Goal: Information Seeking & Learning: Learn about a topic

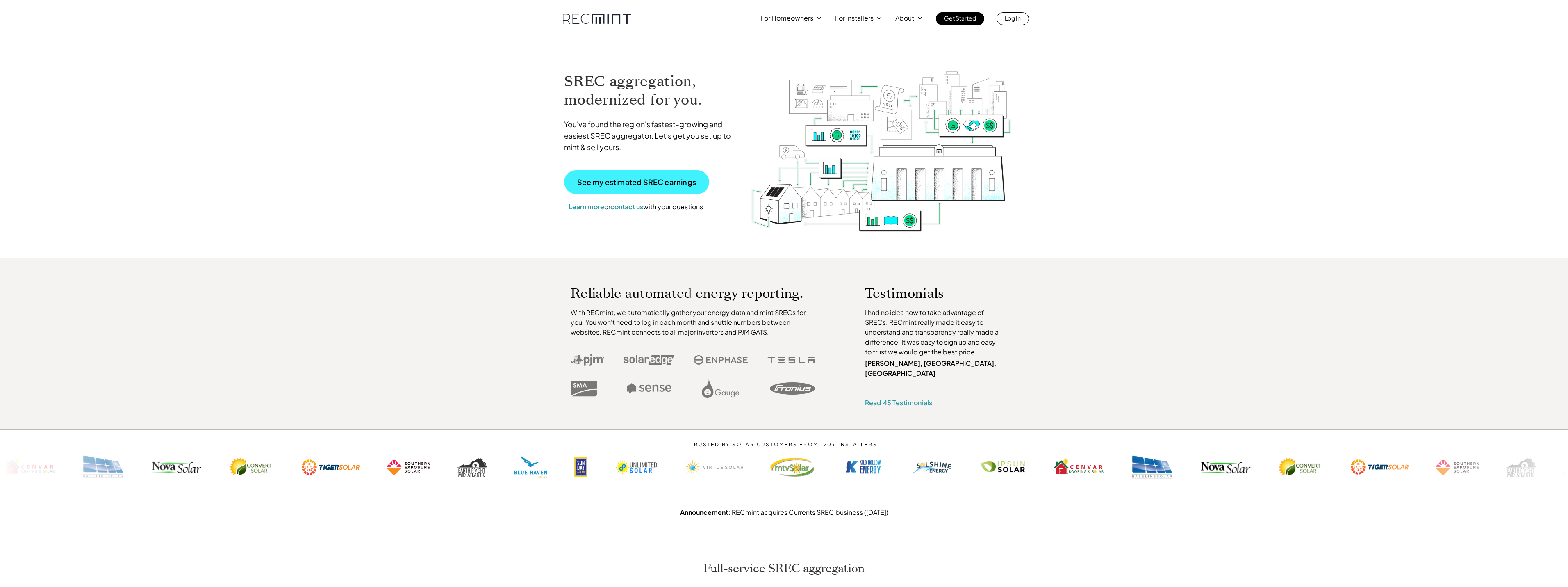
click at [619, 179] on p "See my estimated SREC earnings" at bounding box center [637, 182] width 119 height 7
click at [804, 48] on p "Learn about SRECs" at bounding box center [788, 50] width 56 height 8
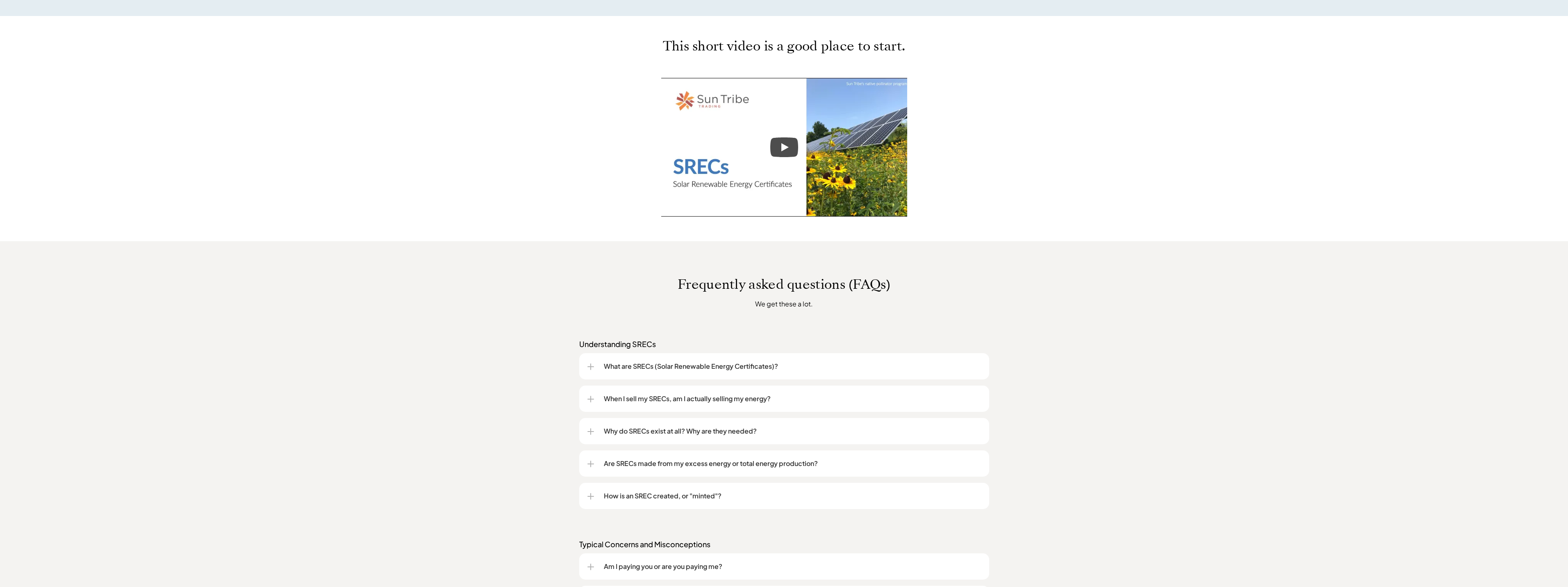
scroll to position [369, 0]
click at [776, 397] on p "When I sell my SRECs, am I actually selling my energy?" at bounding box center [792, 398] width 377 height 10
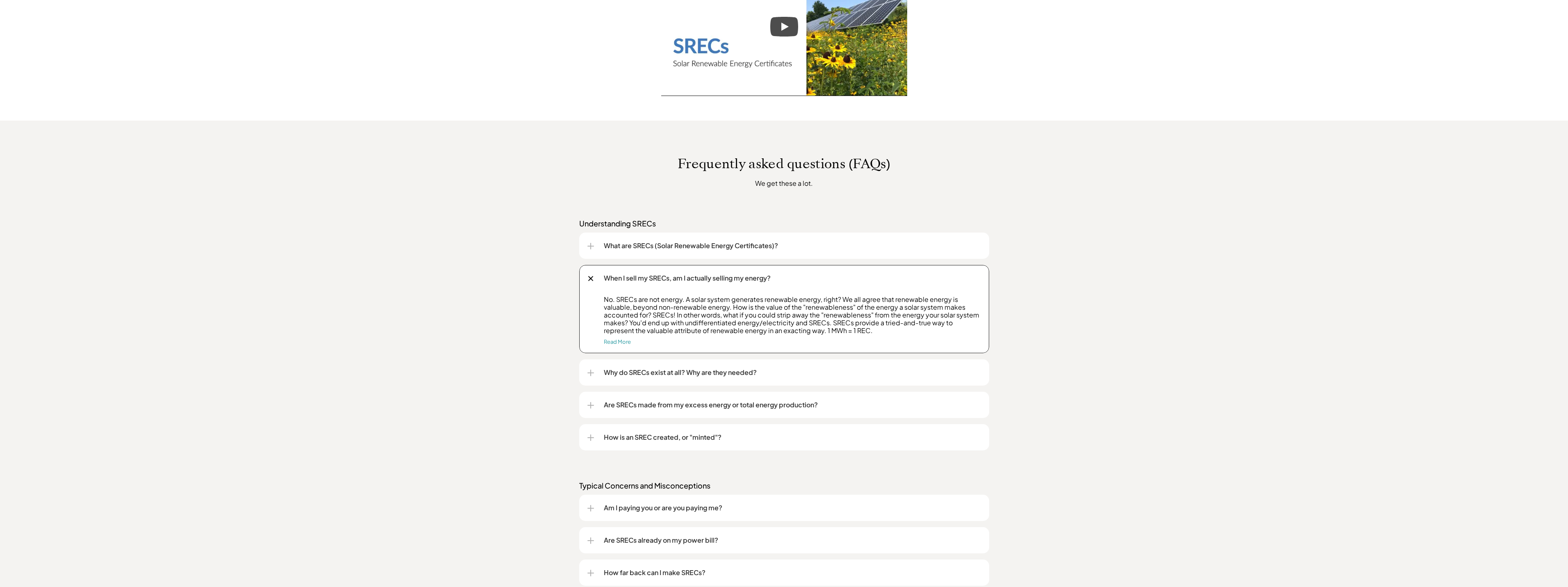
scroll to position [492, 0]
click at [726, 364] on div "Why do SRECs exist at all? Why are they needed?" at bounding box center [784, 369] width 394 height 26
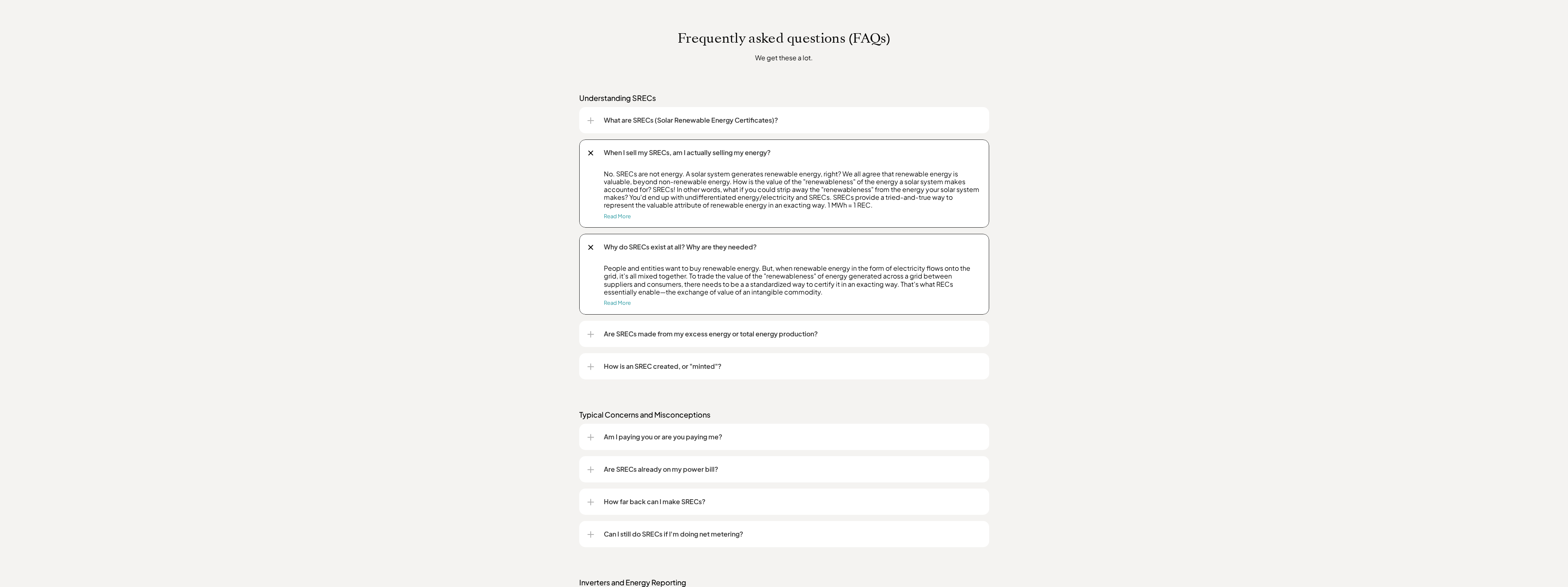
scroll to position [615, 0]
click at [673, 438] on p "Am I paying you or are you paying me?" at bounding box center [792, 437] width 377 height 10
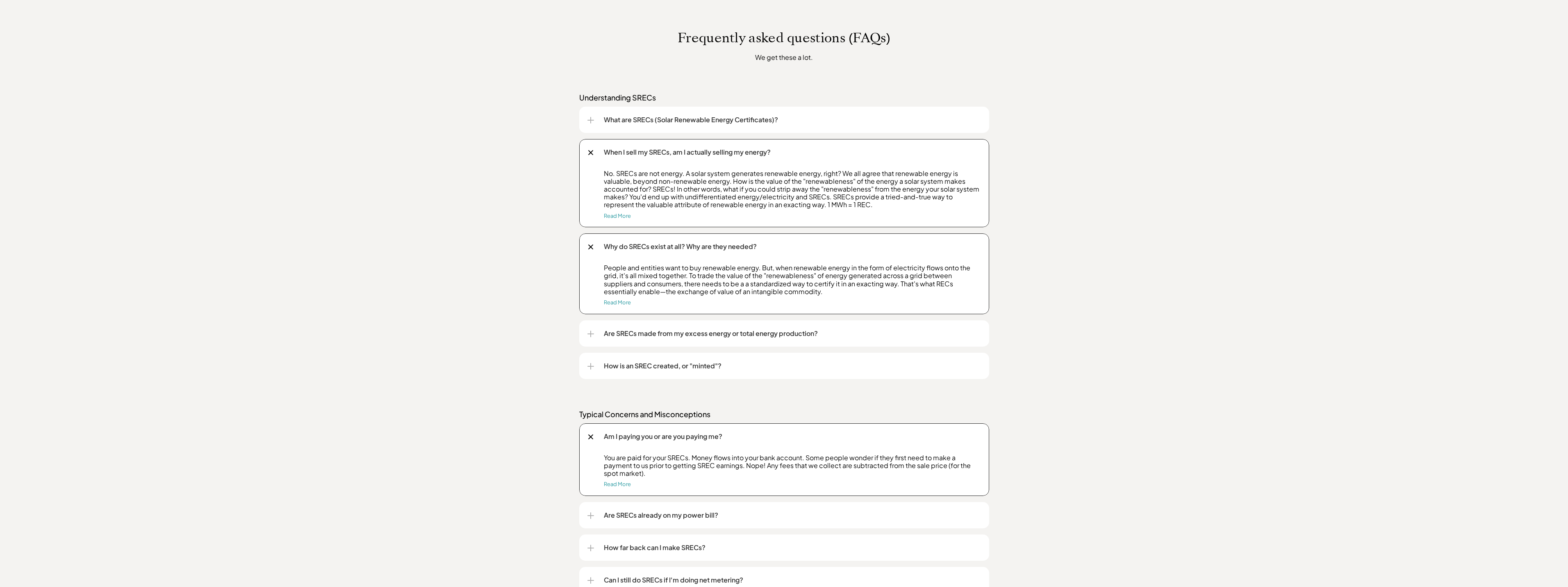
click at [703, 518] on p "Are SRECs already on my power bill?" at bounding box center [792, 515] width 377 height 10
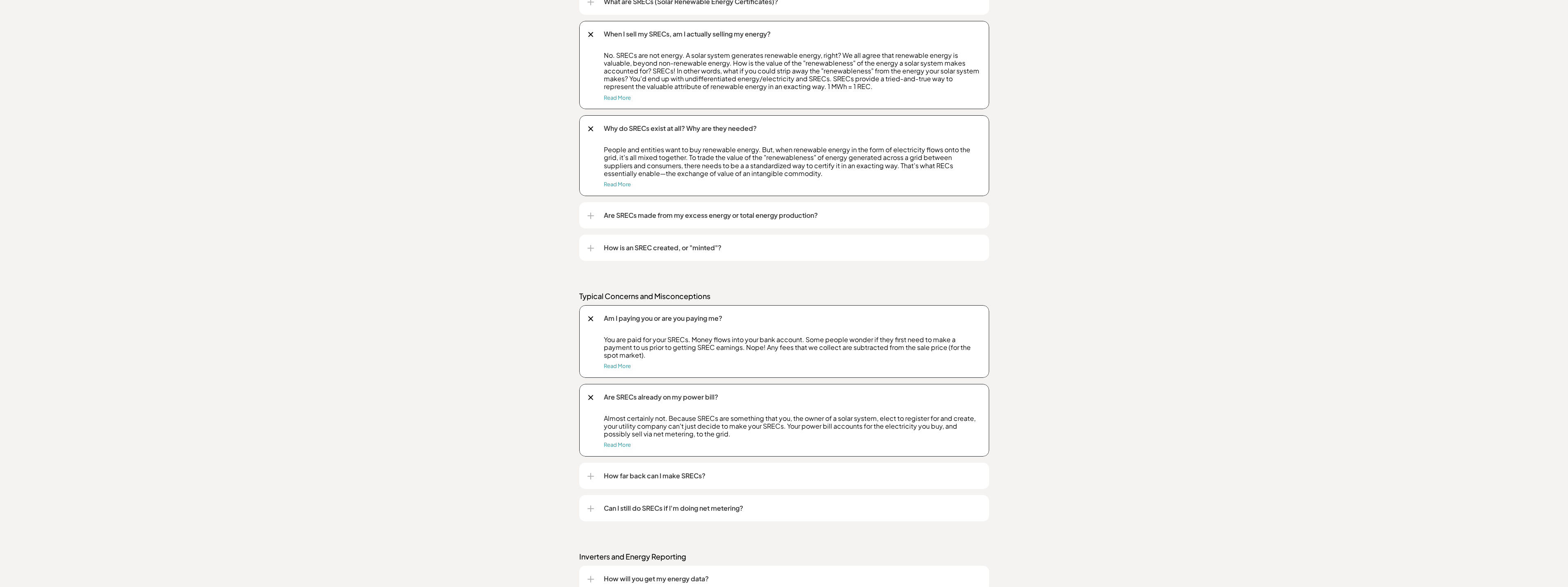
scroll to position [739, 0]
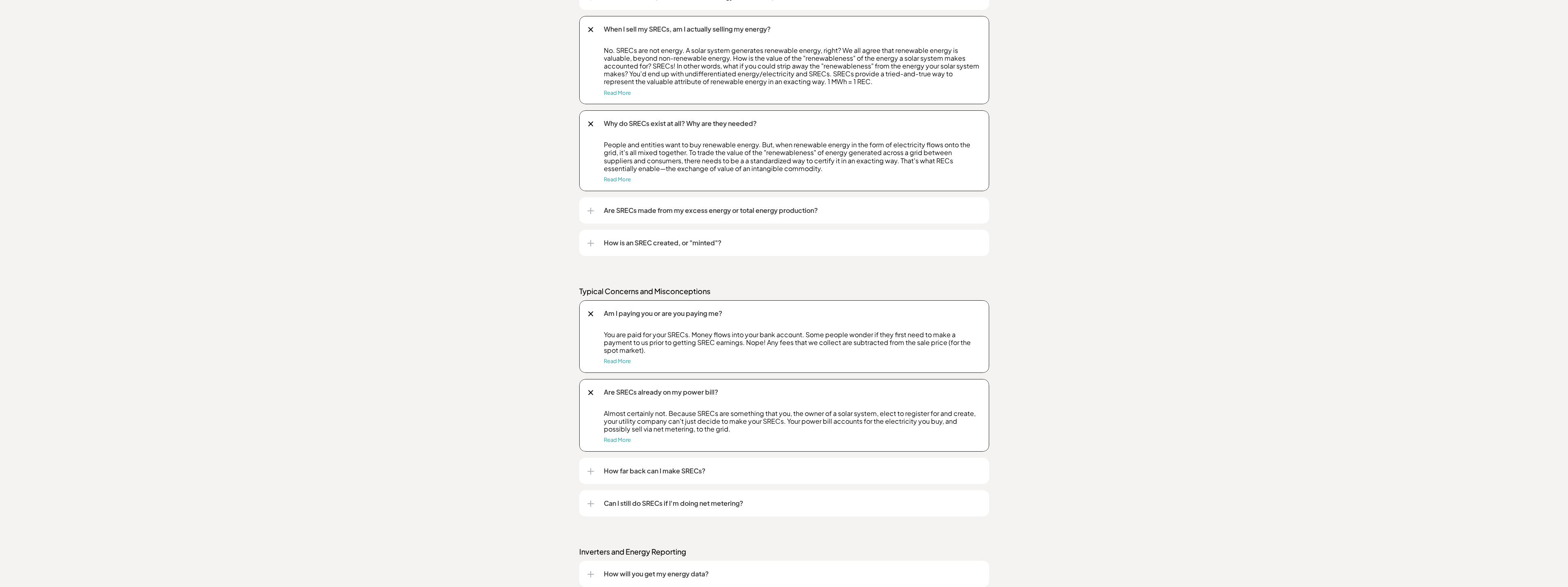
click at [753, 473] on p "How far back can I make SRECs?" at bounding box center [792, 471] width 377 height 10
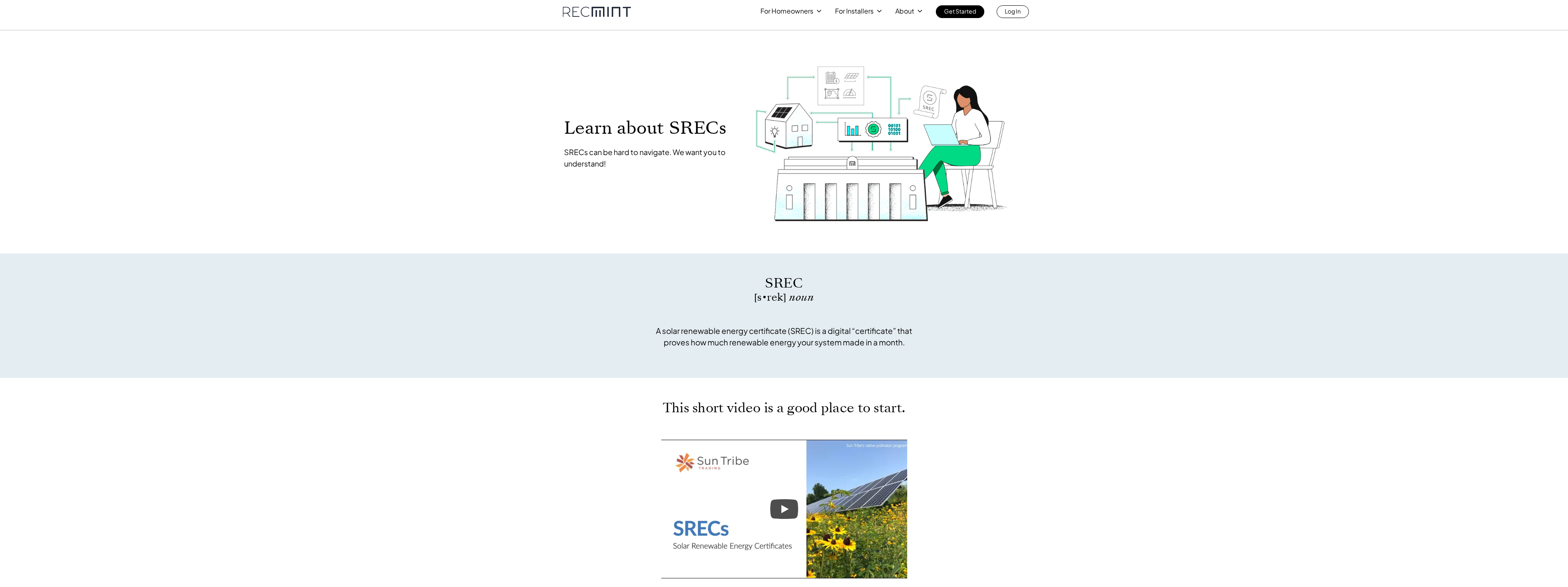
scroll to position [0, 0]
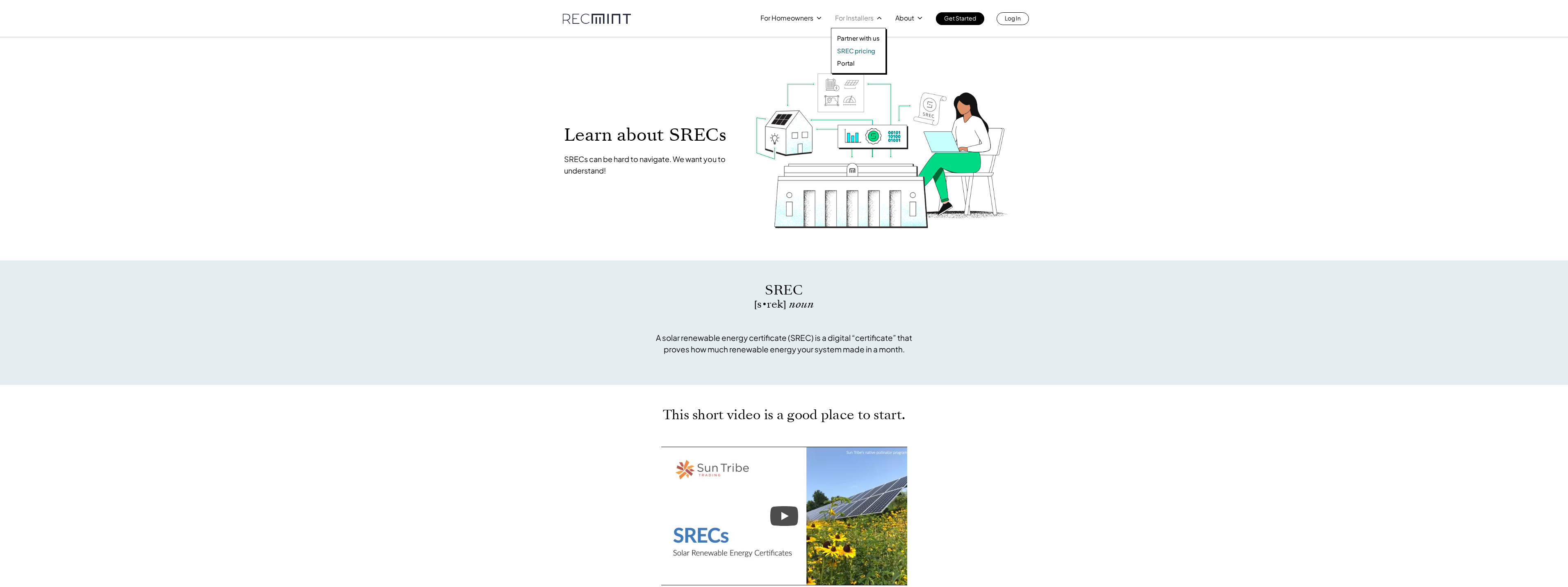
click at [845, 50] on p "SREC pricing" at bounding box center [856, 50] width 38 height 8
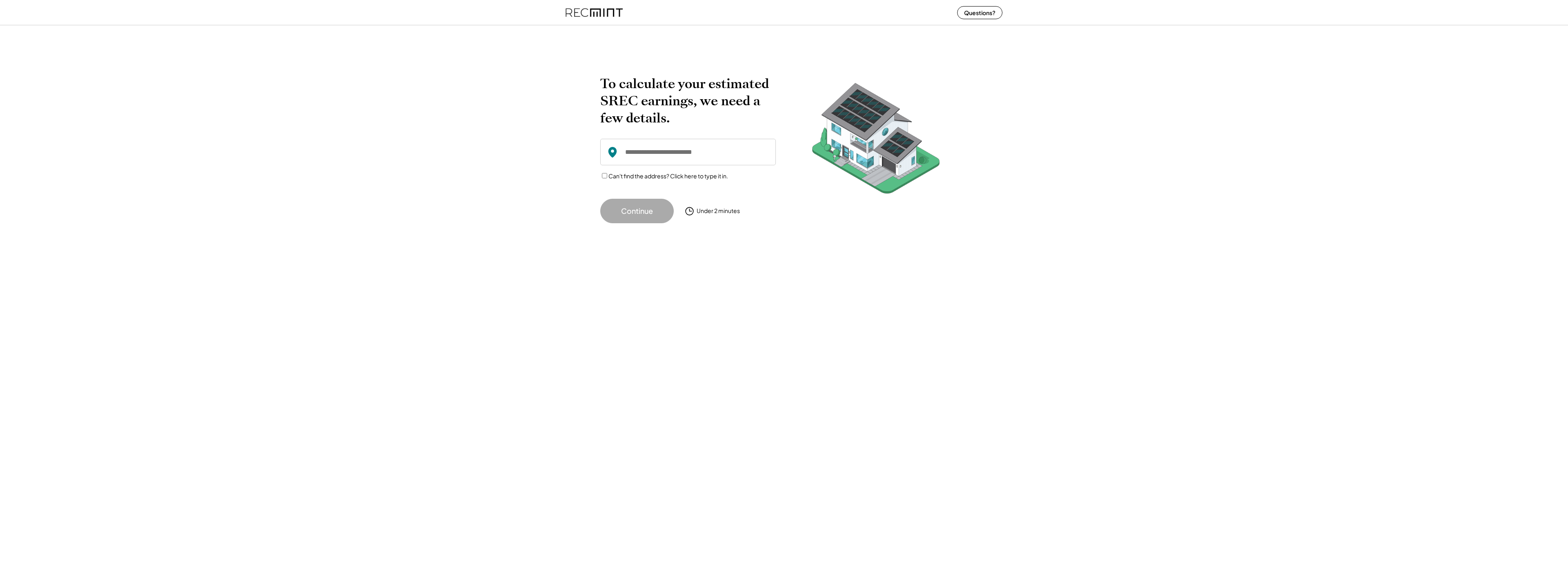
click at [720, 212] on div "Under 2 minutes" at bounding box center [718, 210] width 43 height 8
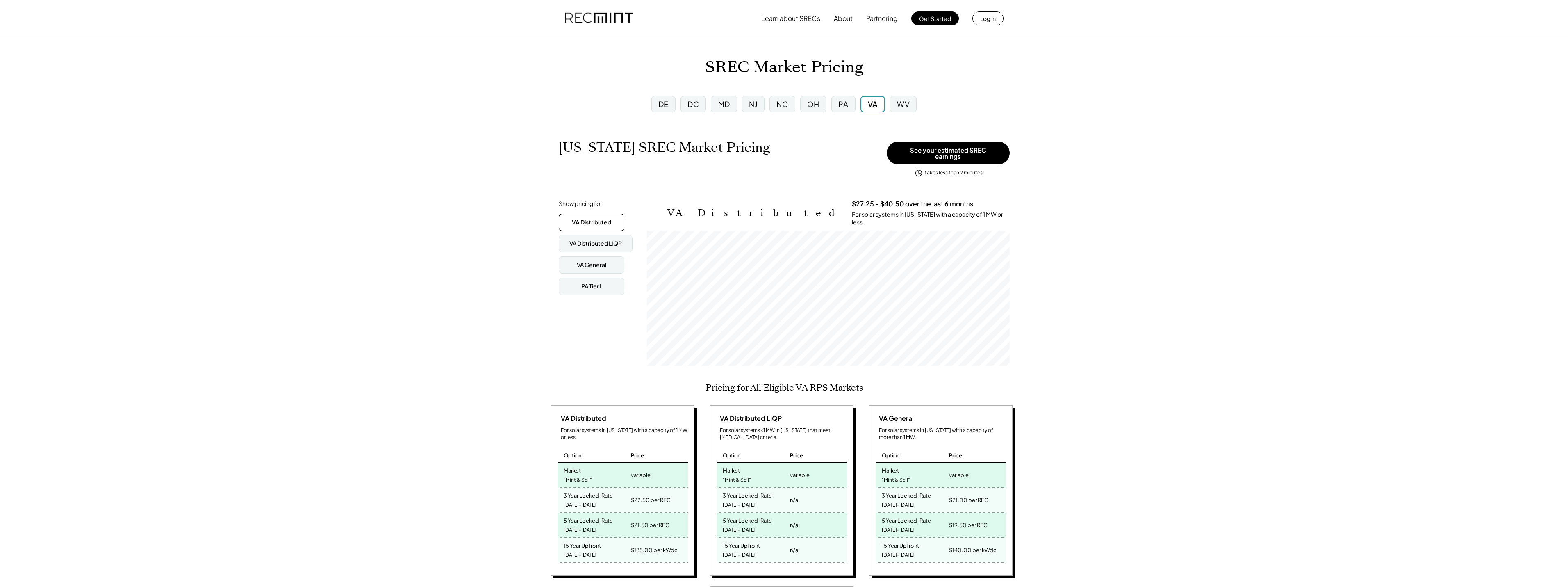
scroll to position [135, 363]
click at [594, 240] on div "VA Distributed LIQP" at bounding box center [596, 243] width 53 height 8
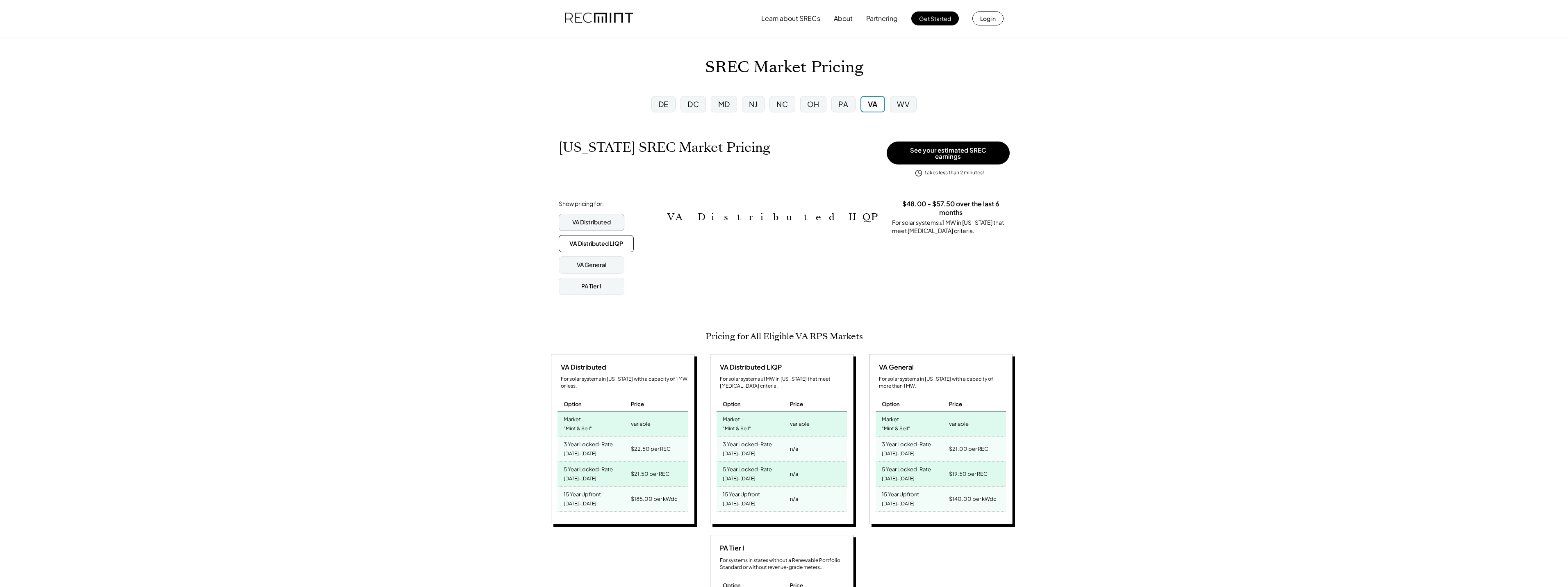
click at [595, 218] on div "VA Distributed" at bounding box center [591, 222] width 38 height 8
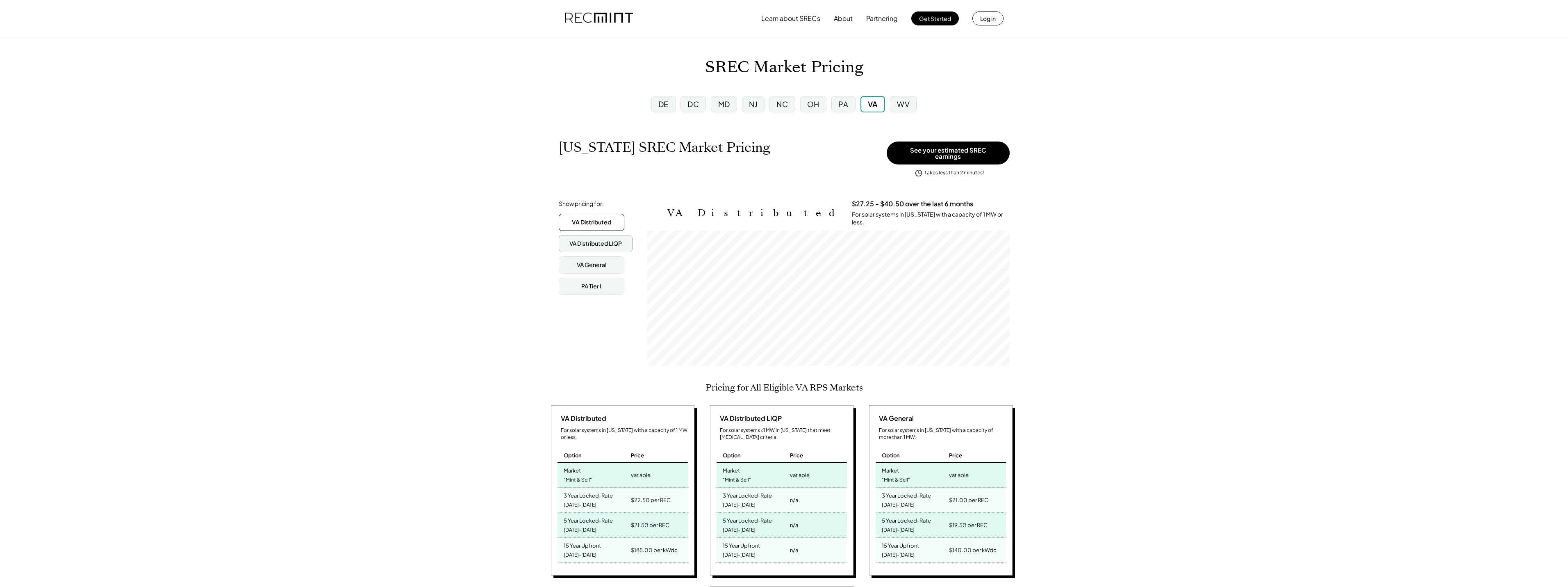
click at [595, 235] on div "VA Distributed LIQP" at bounding box center [595, 243] width 74 height 17
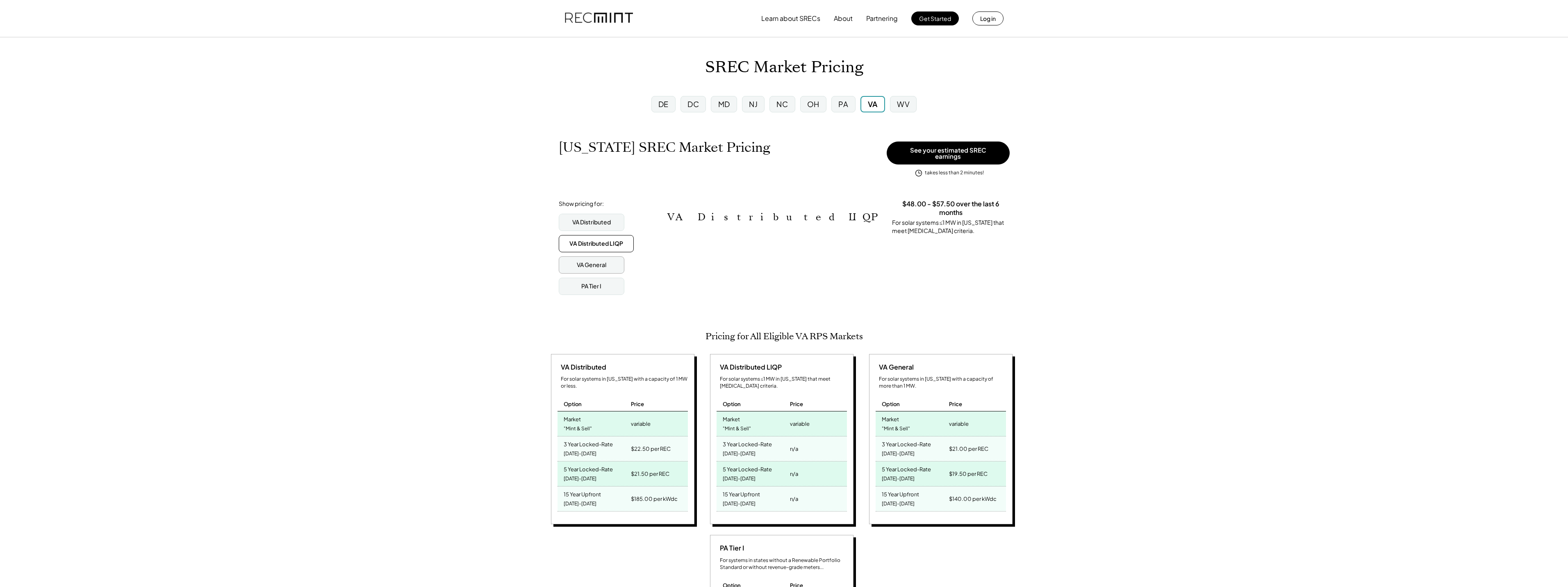
click at [606, 261] on div "VA General" at bounding box center [592, 265] width 29 height 8
click at [616, 278] on div "PA Tier I" at bounding box center [591, 286] width 65 height 17
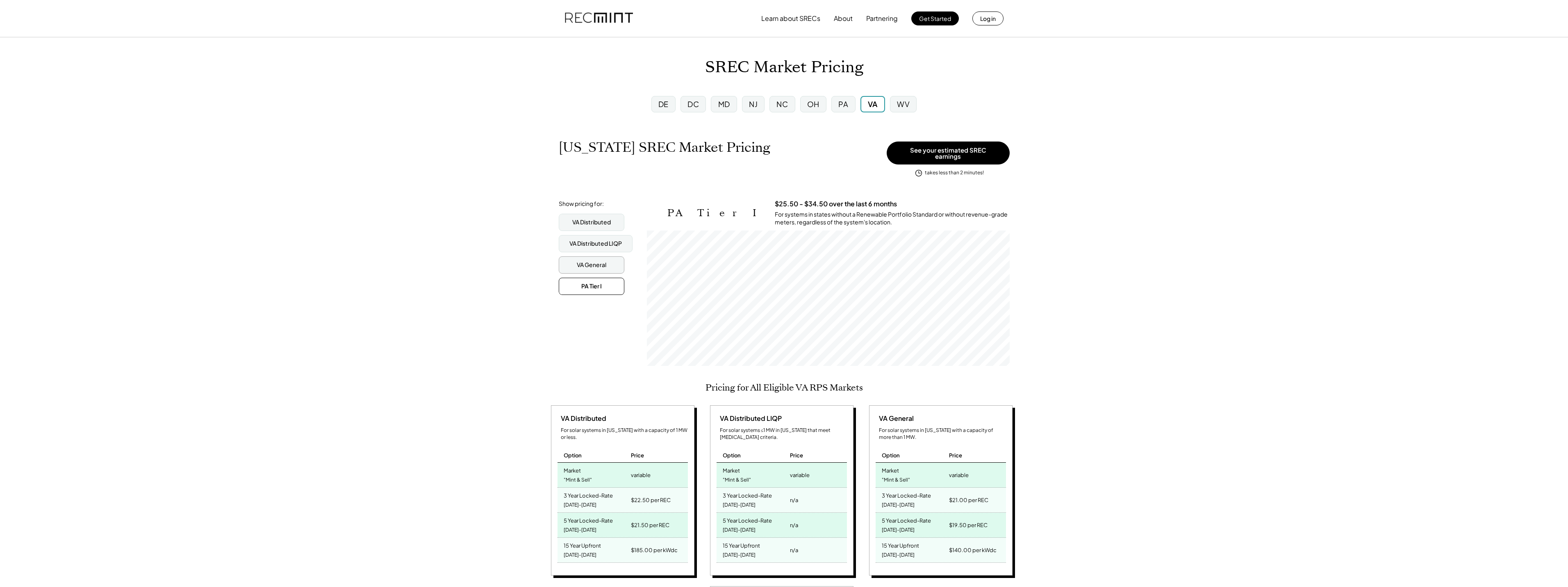
click at [590, 256] on div "VA General" at bounding box center [591, 265] width 65 height 17
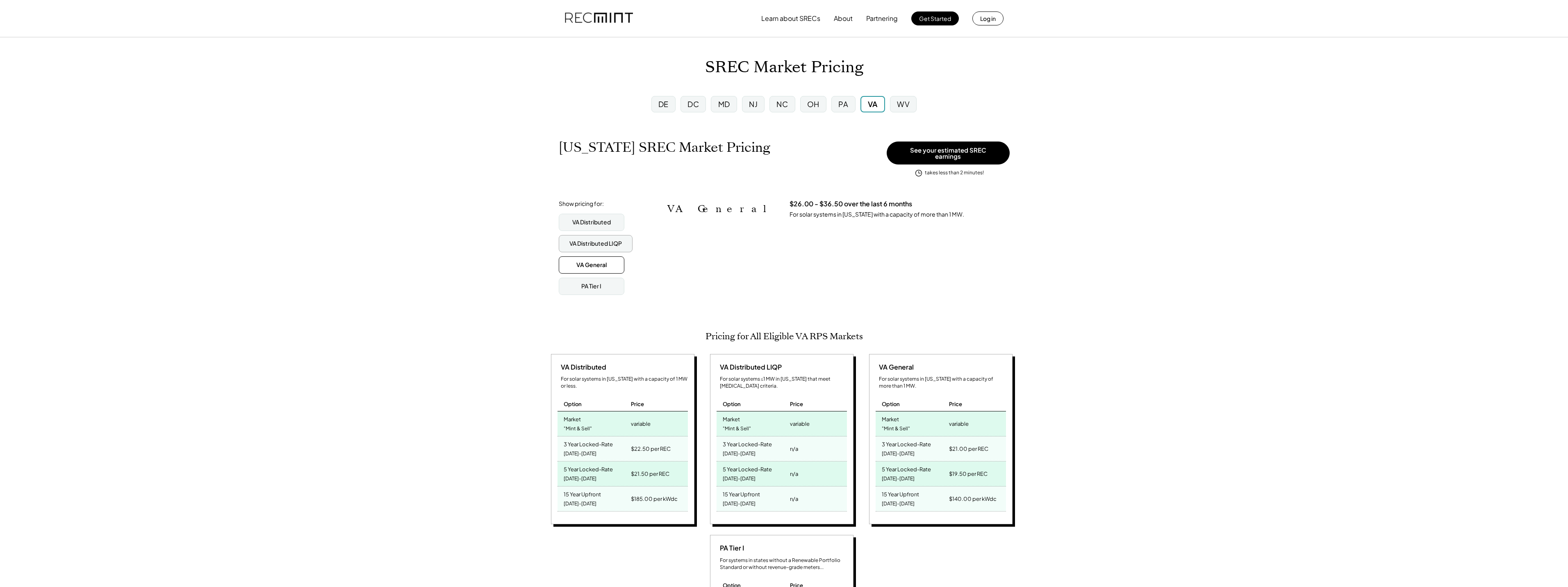
click at [593, 245] on div "VA Distributed LIQP" at bounding box center [595, 243] width 74 height 17
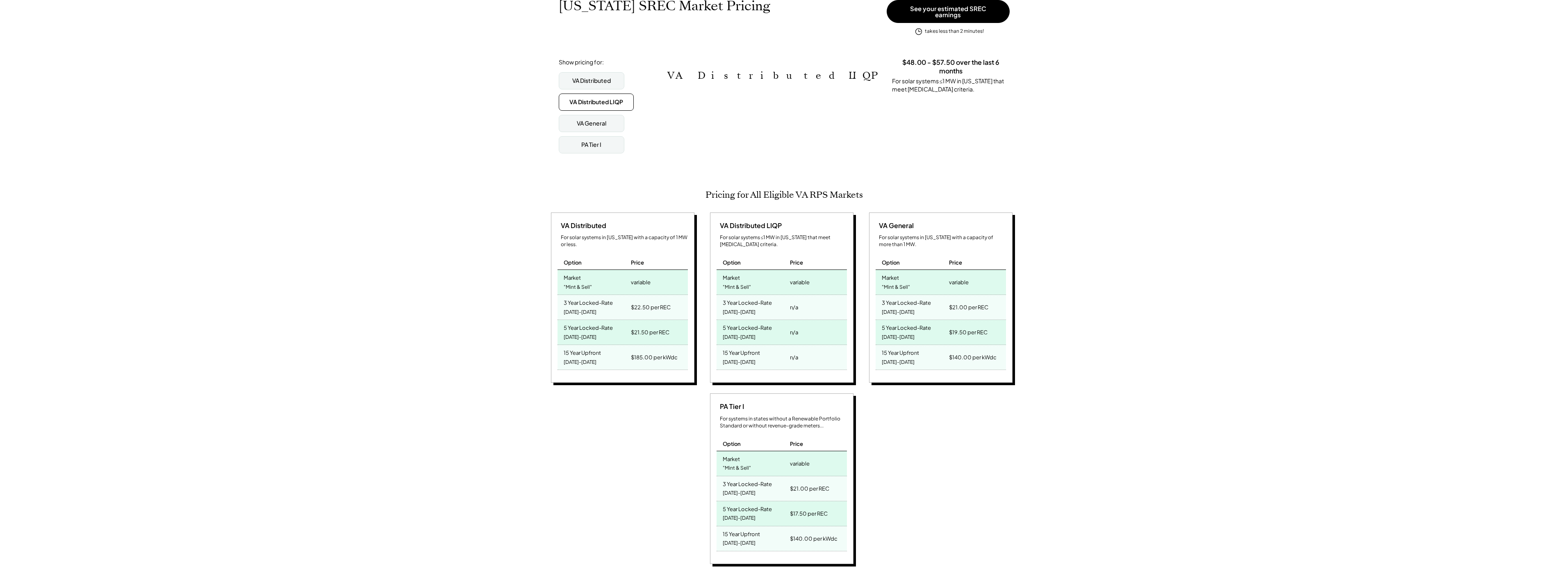
scroll to position [164, 0]
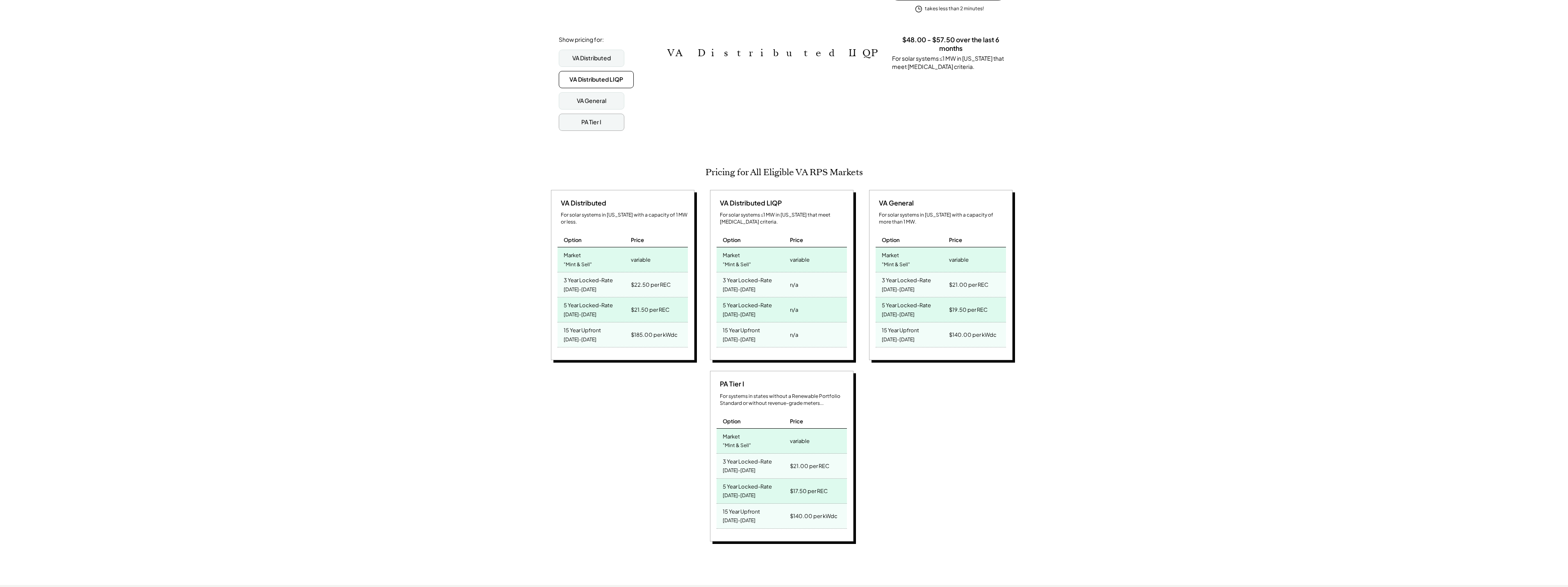
click at [601, 118] on div "PA Tier I" at bounding box center [591, 122] width 20 height 8
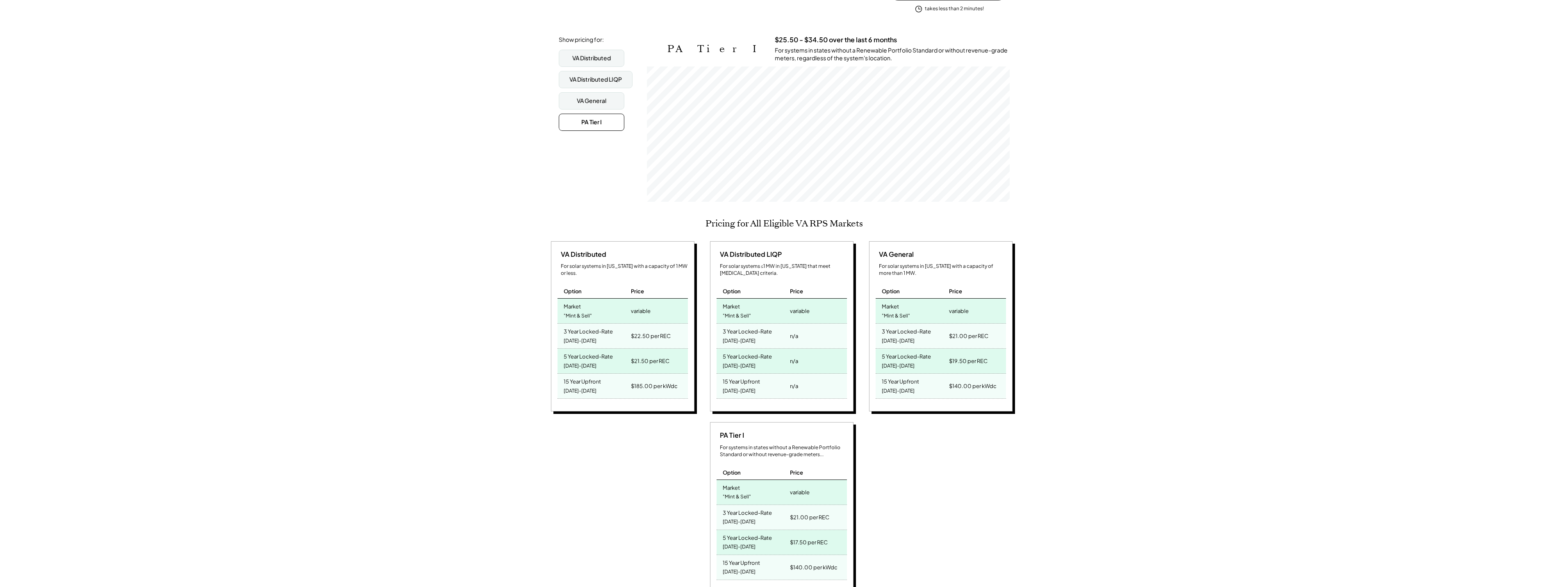
scroll to position [135, 363]
click at [601, 97] on div "VA General" at bounding box center [592, 100] width 29 height 8
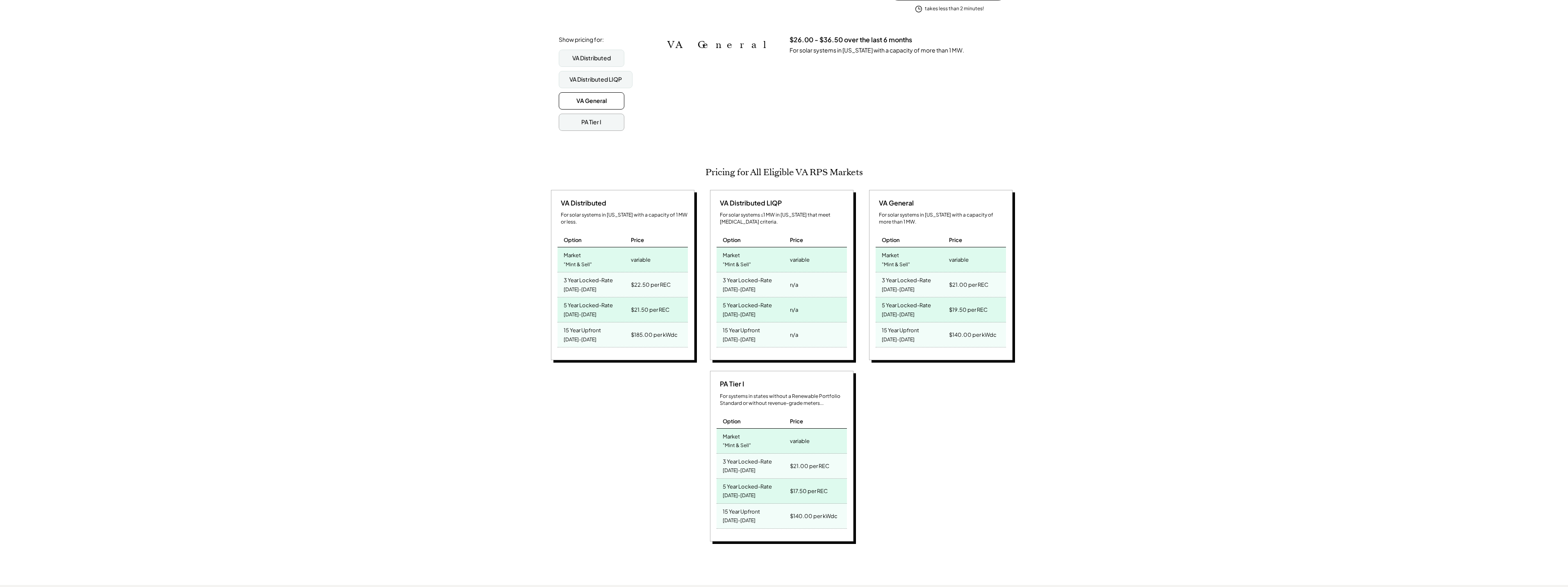
click at [596, 118] on div "PA Tier I" at bounding box center [591, 122] width 20 height 8
